Goal: Task Accomplishment & Management: Use online tool/utility

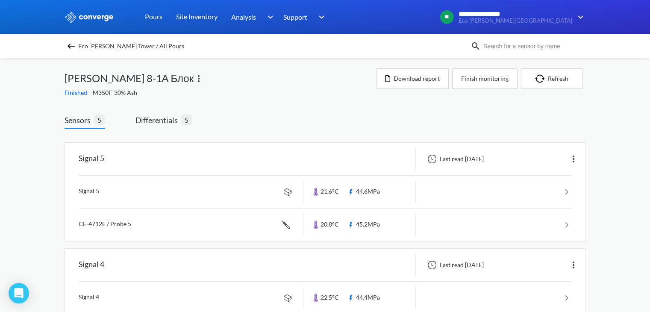
click at [74, 41] on img at bounding box center [71, 46] width 10 height 10
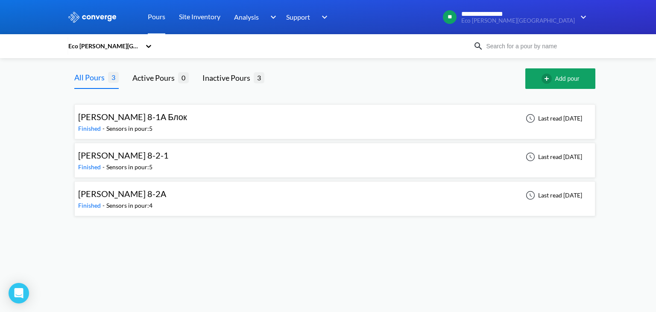
click at [184, 129] on div "[PERSON_NAME] 8-1А Блок Finished - Sensors in pour: 5 Last read [DATE]" at bounding box center [334, 121] width 513 height 27
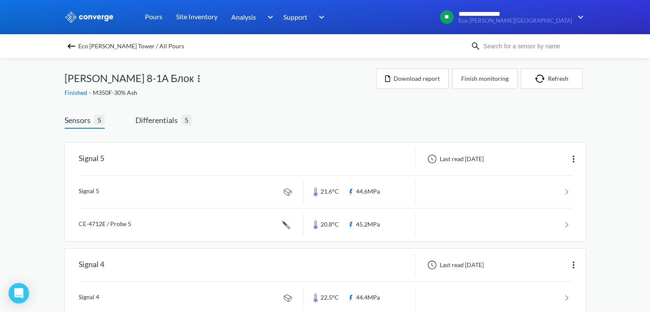
click at [70, 42] on img at bounding box center [71, 46] width 10 height 10
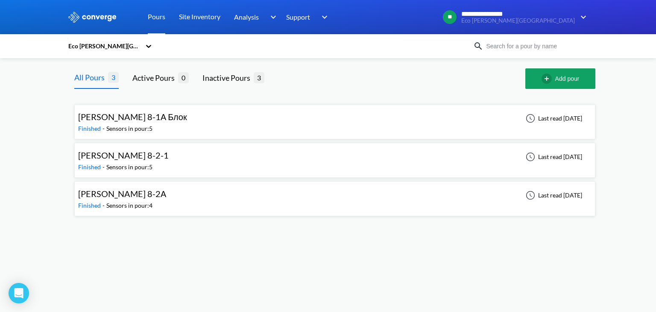
click at [150, 48] on icon at bounding box center [148, 46] width 9 height 9
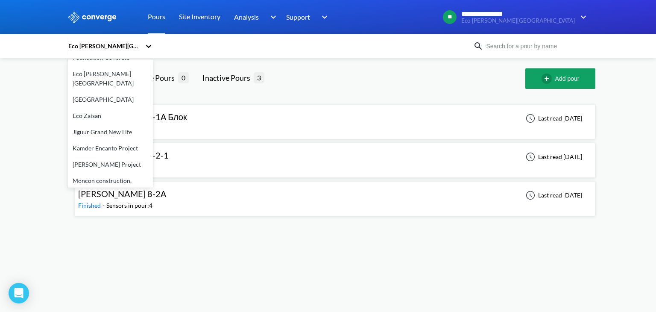
scroll to position [98, 0]
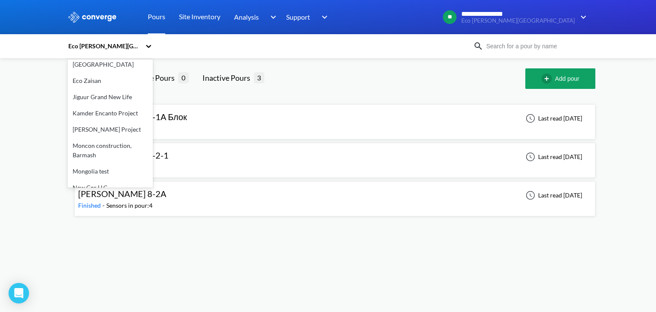
click at [96, 181] on div "New Gor LLC" at bounding box center [109, 187] width 85 height 16
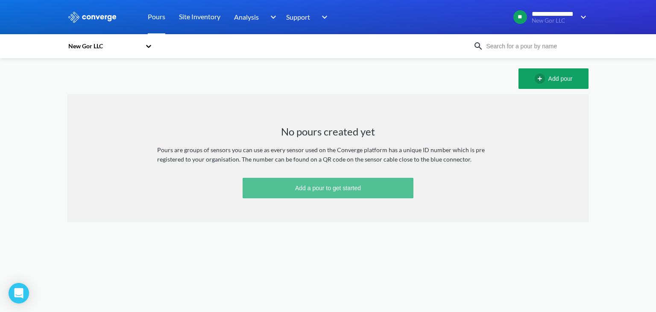
click at [363, 185] on button "Add a pour to get started" at bounding box center [328, 188] width 171 height 20
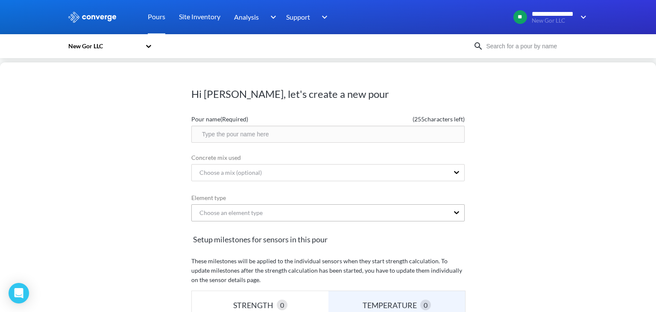
scroll to position [44, 0]
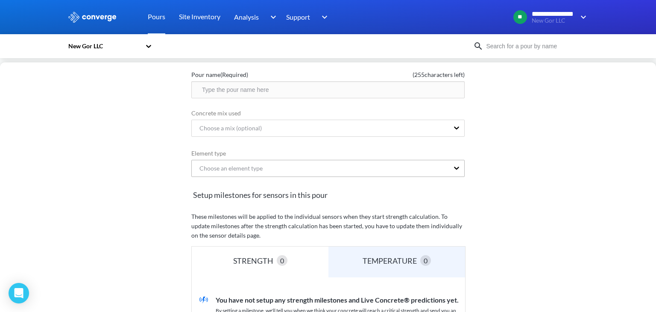
click at [297, 177] on div "Choose an element type" at bounding box center [327, 168] width 273 height 17
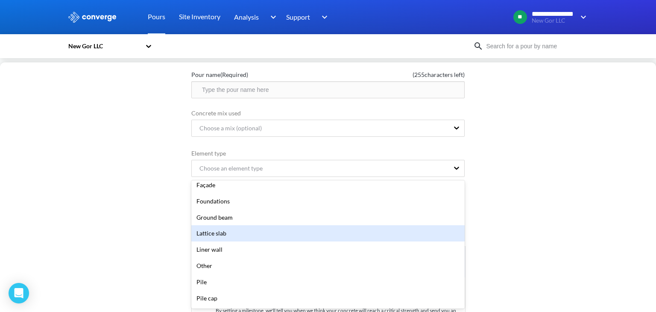
scroll to position [0, 0]
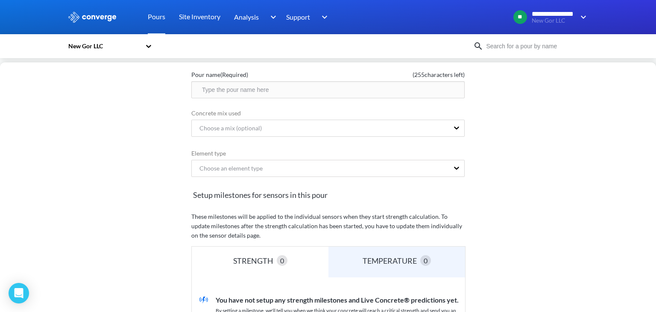
click at [514, 204] on div "Hi [PERSON_NAME], let's create a new pour Pour name (Required) ( 255 characters…" at bounding box center [328, 186] width 656 height 249
click at [406, 125] on div "Choose a mix (optional)" at bounding box center [320, 128] width 257 height 16
click at [355, 152] on div "No options" at bounding box center [327, 152] width 273 height 20
click at [518, 191] on div "Hi [PERSON_NAME], let's create a new pour Pour name (Required) ( 255 characters…" at bounding box center [328, 186] width 656 height 249
